Goal: Task Accomplishment & Management: Manage account settings

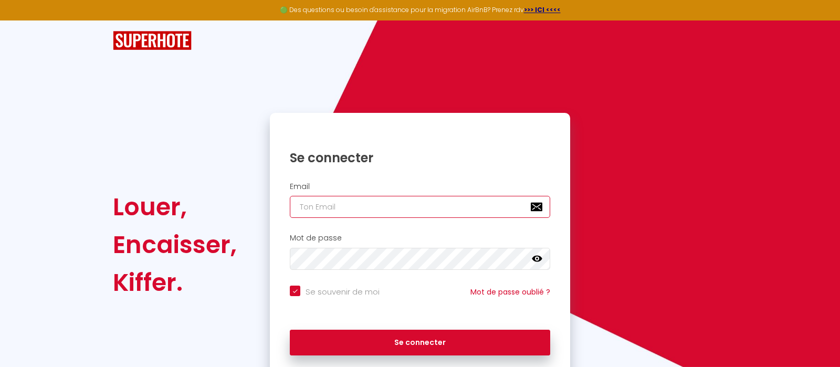
click at [383, 210] on input "email" at bounding box center [420, 207] width 260 height 22
type input "[EMAIL_ADDRESS][DOMAIN_NAME]"
checkbox input "true"
type input "[EMAIL_ADDRESS][DOMAIN_NAME]"
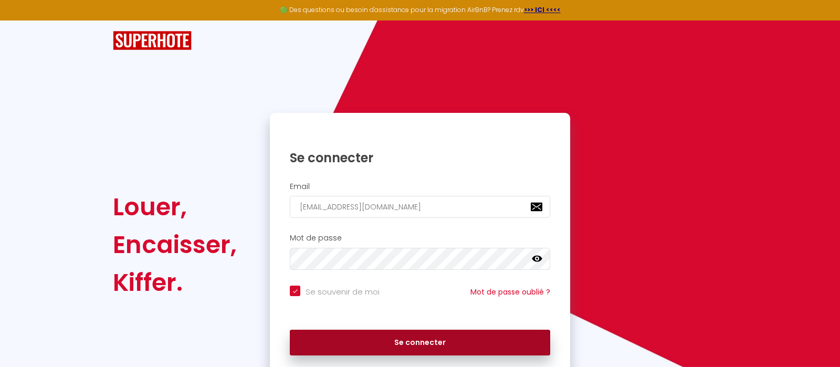
click at [392, 345] on button "Se connecter" at bounding box center [420, 343] width 260 height 26
checkbox input "true"
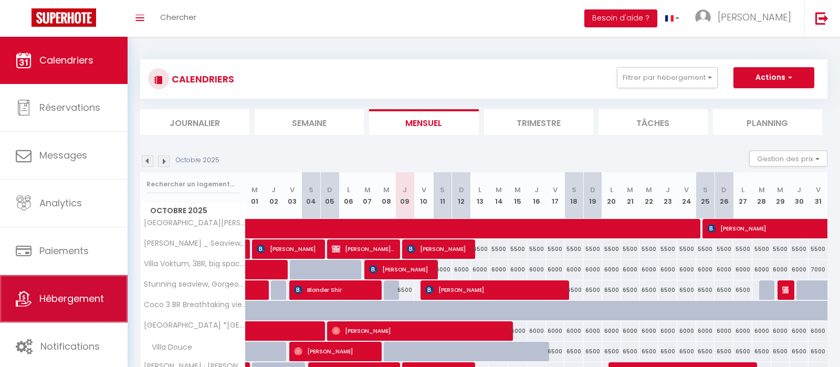
click at [70, 305] on span "Hébergement" at bounding box center [71, 298] width 65 height 13
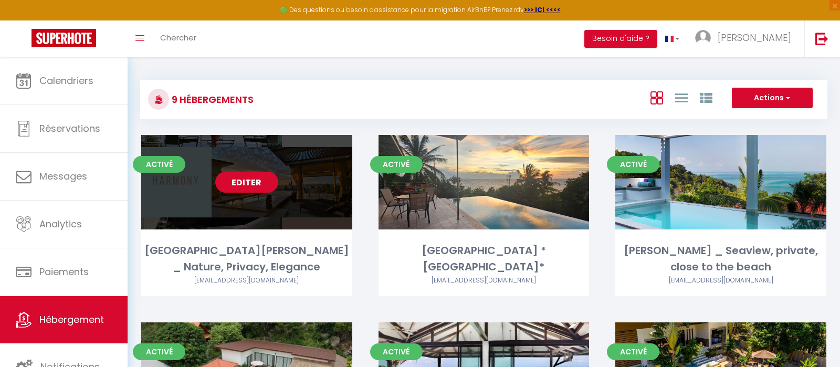
click at [277, 162] on div "Editer" at bounding box center [246, 182] width 211 height 94
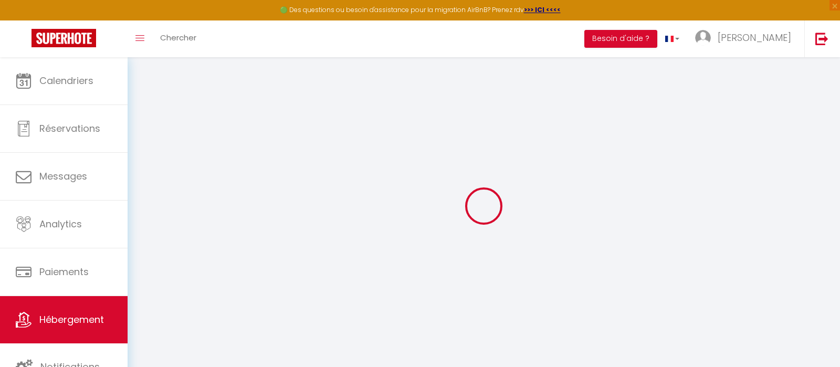
select select "4050-9872748"
select select "+ 20 %"
select select "+ 31 %"
select select "+ 4 %"
select select
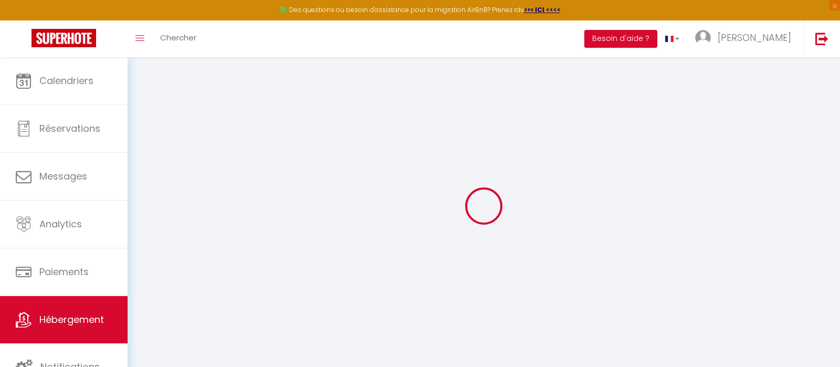
checkbox input "false"
select select "THB"
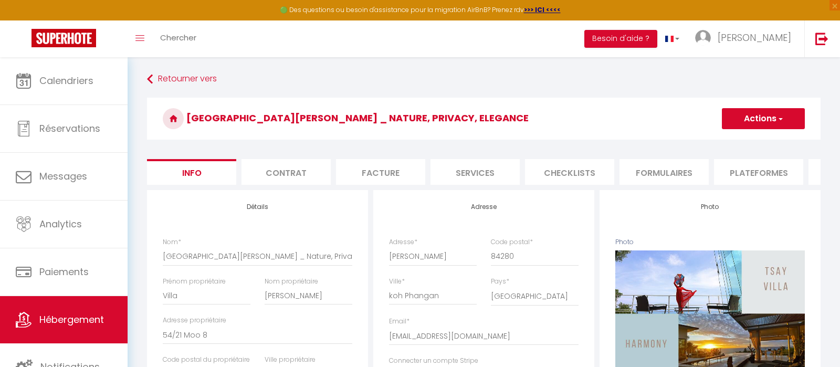
click at [738, 171] on li "Plateformes" at bounding box center [758, 172] width 89 height 26
select select
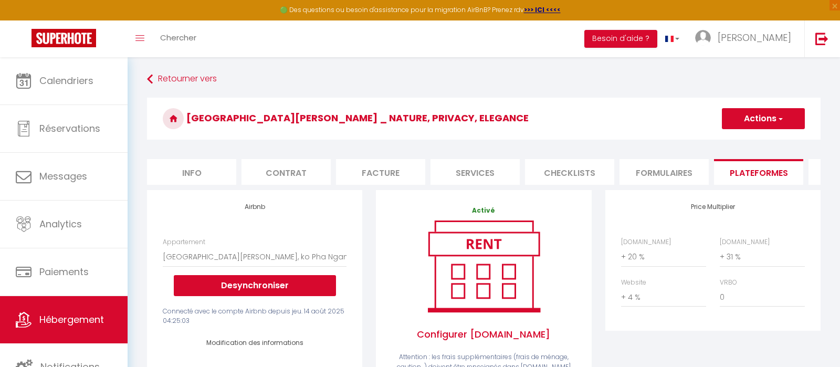
click at [738, 171] on li "Plateformes" at bounding box center [758, 172] width 89 height 26
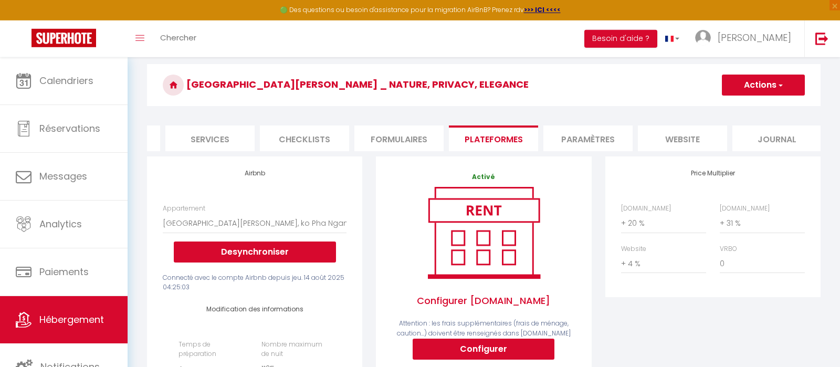
scroll to position [0, 266]
click at [694, 137] on li "website" at bounding box center [681, 138] width 89 height 26
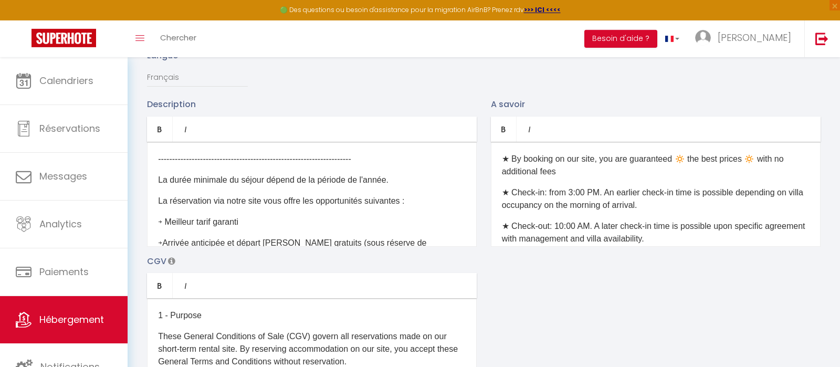
scroll to position [141, 0]
click at [147, 68] on select "Français Anglais Portugais Espagnol [GEOGRAPHIC_DATA]" at bounding box center [197, 78] width 101 height 20
select select "en"
click option "Anglais" at bounding box center [0, 0] width 0 height 0
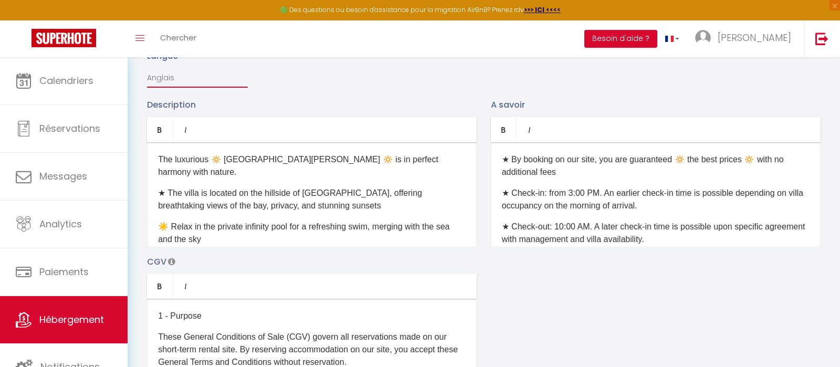
type input "Oops! The selected dates are unavailable."
checkbox input "true"
checkbox input "false"
checkbox input "true"
